Goal: Task Accomplishment & Management: Manage account settings

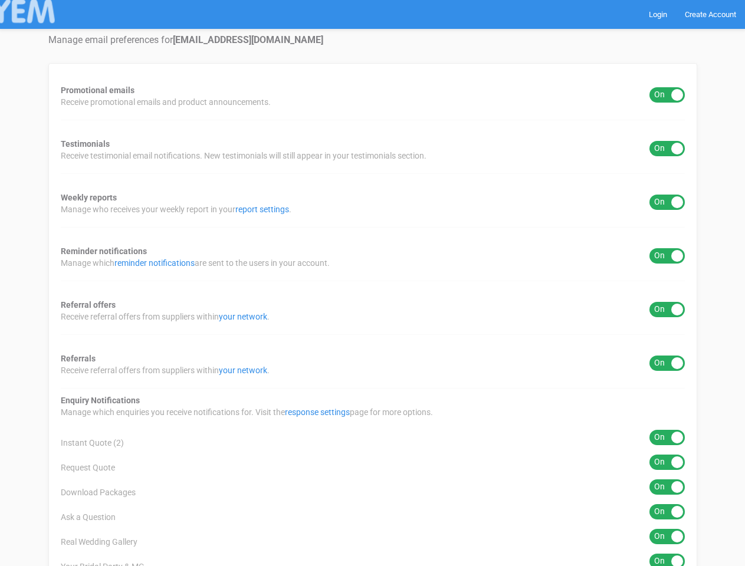
click at [372, 283] on div "Promotional emails ON OFF Receive promotional emails and product announcements.…" at bounding box center [372, 512] width 649 height 899
